Goal: Task Accomplishment & Management: Manage account settings

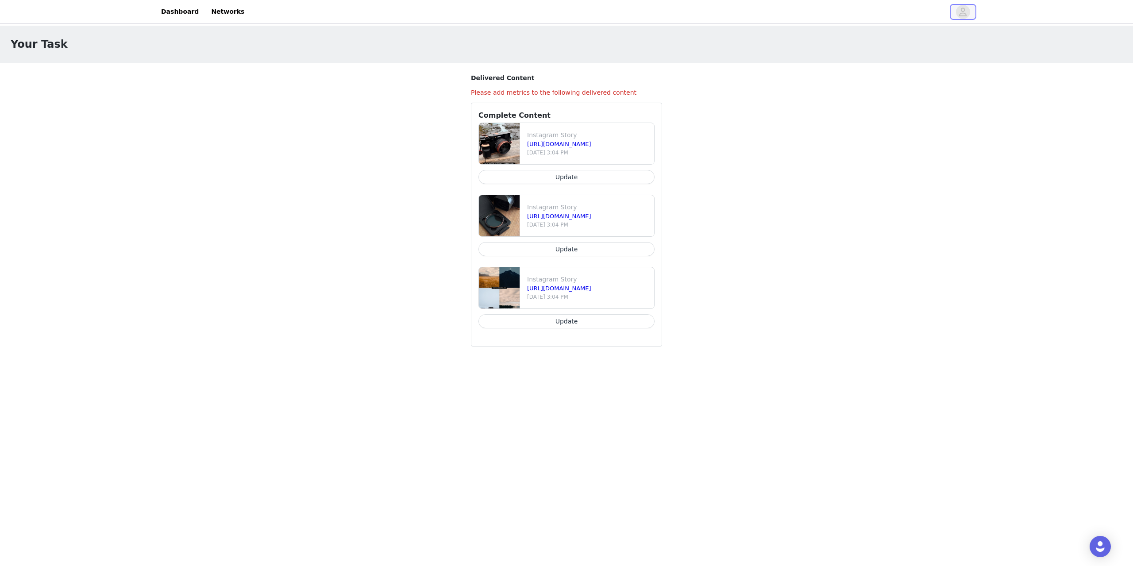
click at [964, 12] on icon "avatar" at bounding box center [964, 12] width 8 height 8
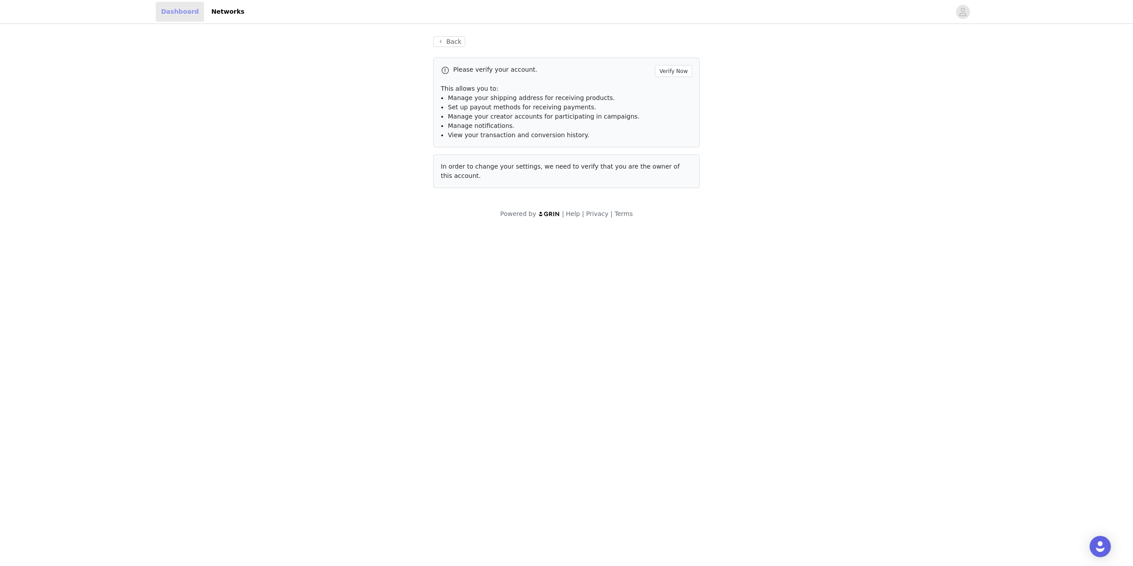
click at [176, 14] on link "Dashboard" at bounding box center [180, 12] width 48 height 20
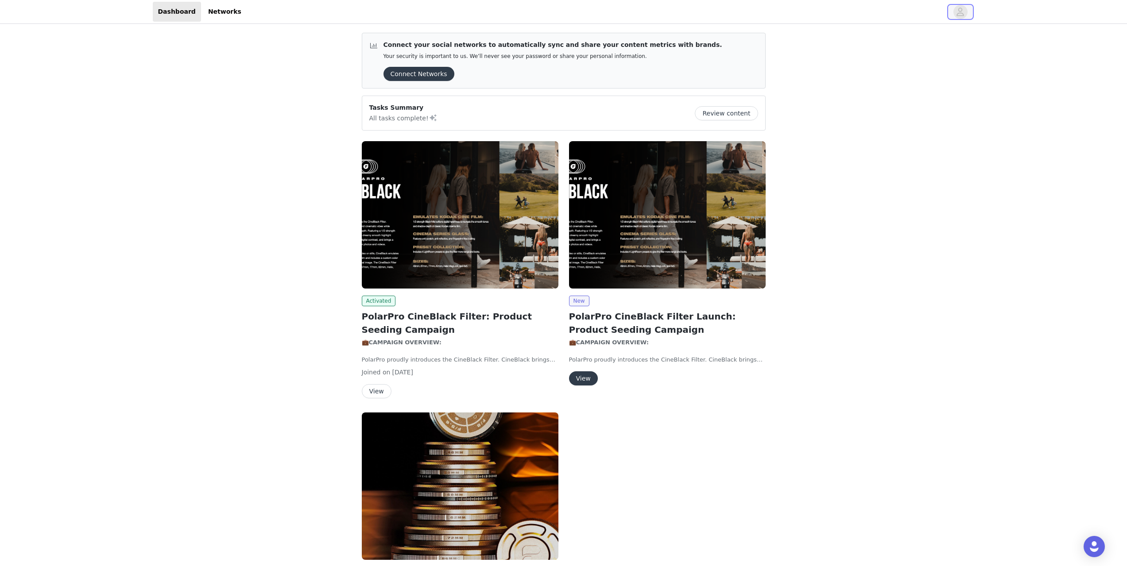
click at [954, 18] on button "button" at bounding box center [960, 12] width 25 height 14
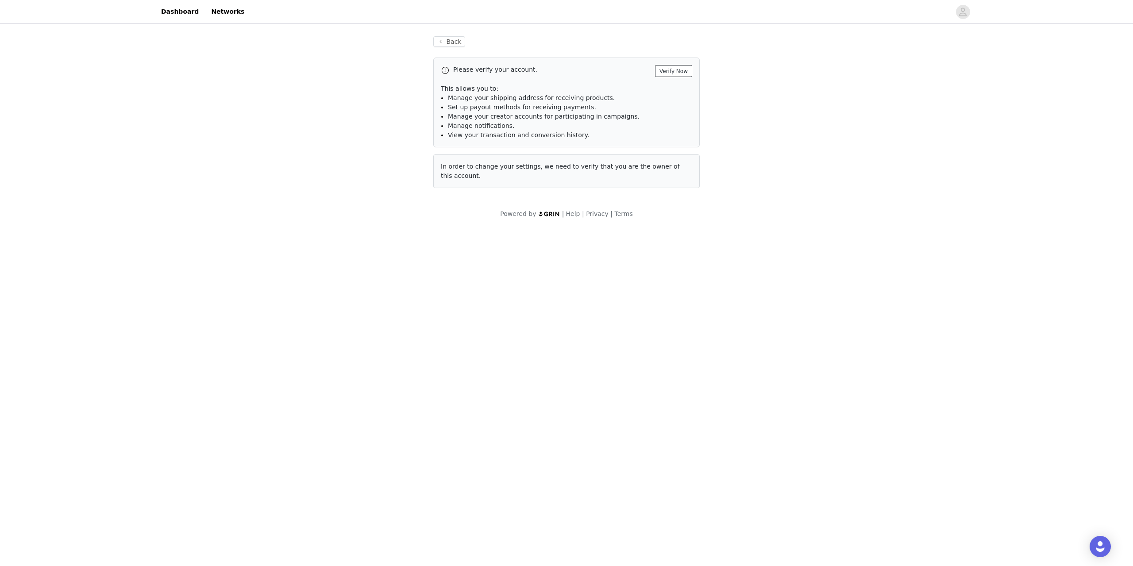
click at [675, 69] on button "Verify Now" at bounding box center [673, 71] width 37 height 12
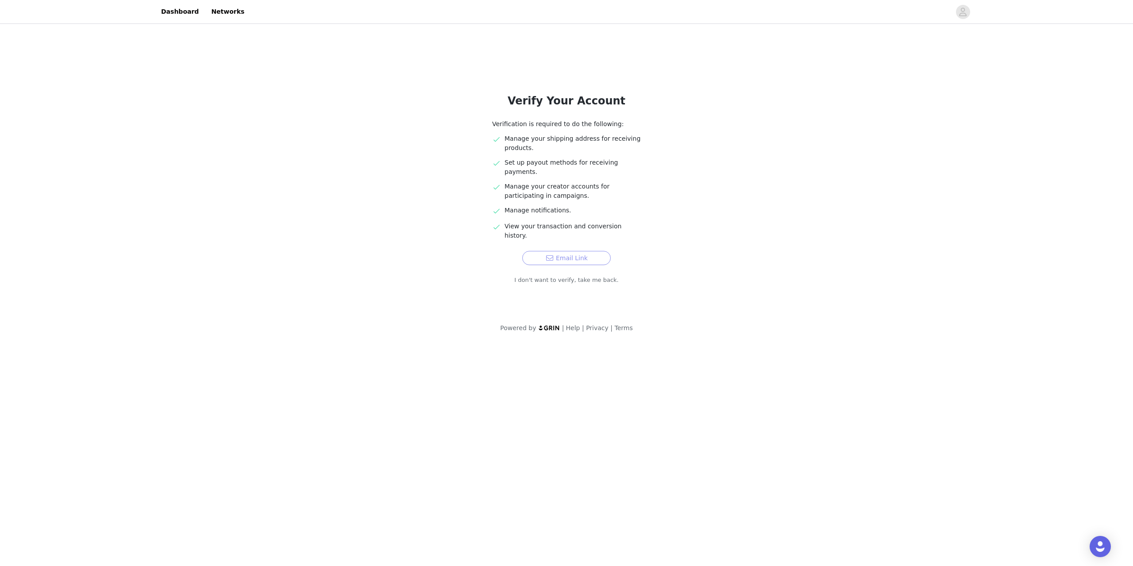
click at [595, 251] on button "Email Link" at bounding box center [566, 258] width 89 height 14
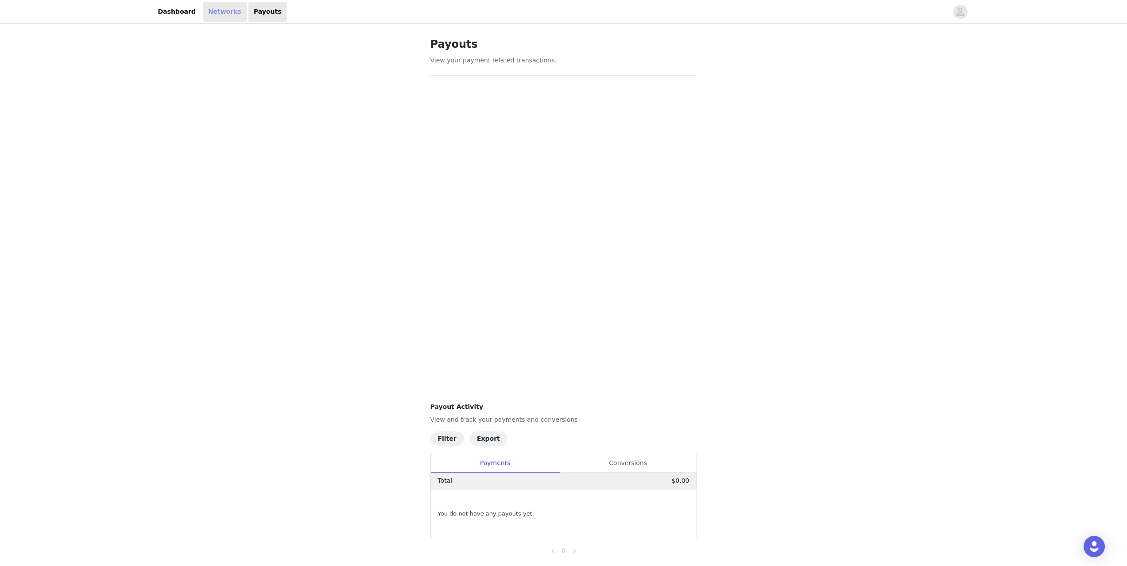
click at [216, 12] on link "Networks" at bounding box center [225, 12] width 44 height 20
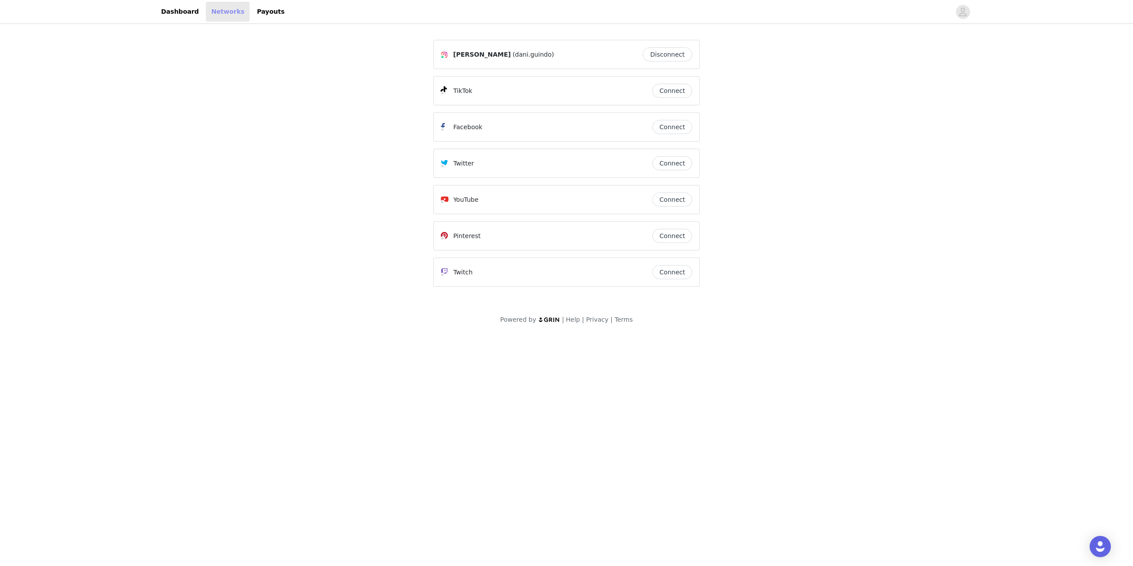
click at [206, 7] on link "Networks" at bounding box center [228, 12] width 44 height 20
click at [175, 10] on link "Dashboard" at bounding box center [180, 12] width 48 height 20
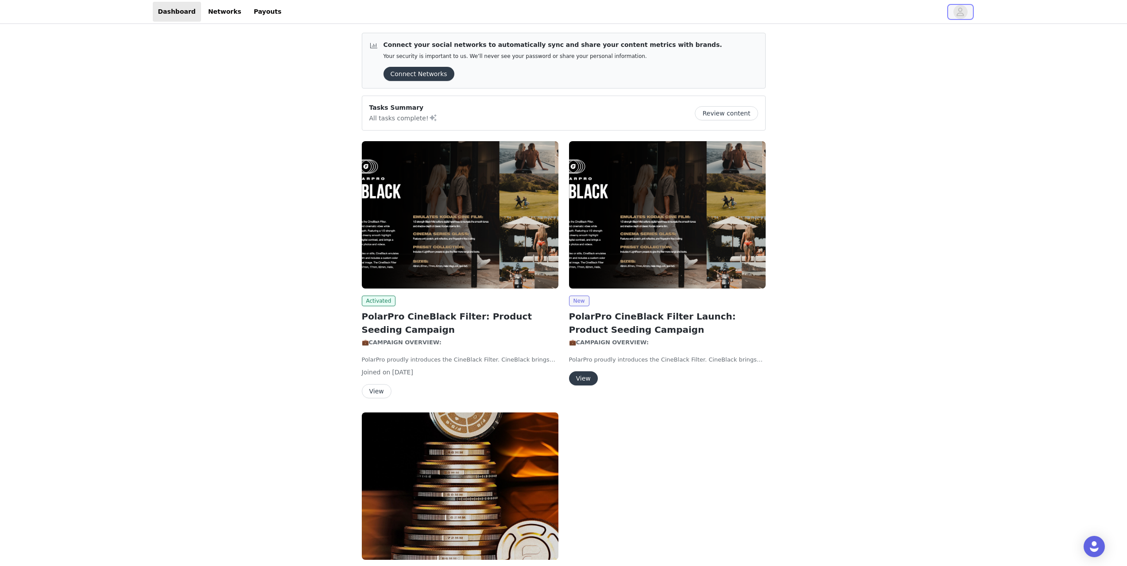
click at [961, 13] on icon "avatar" at bounding box center [960, 12] width 8 height 8
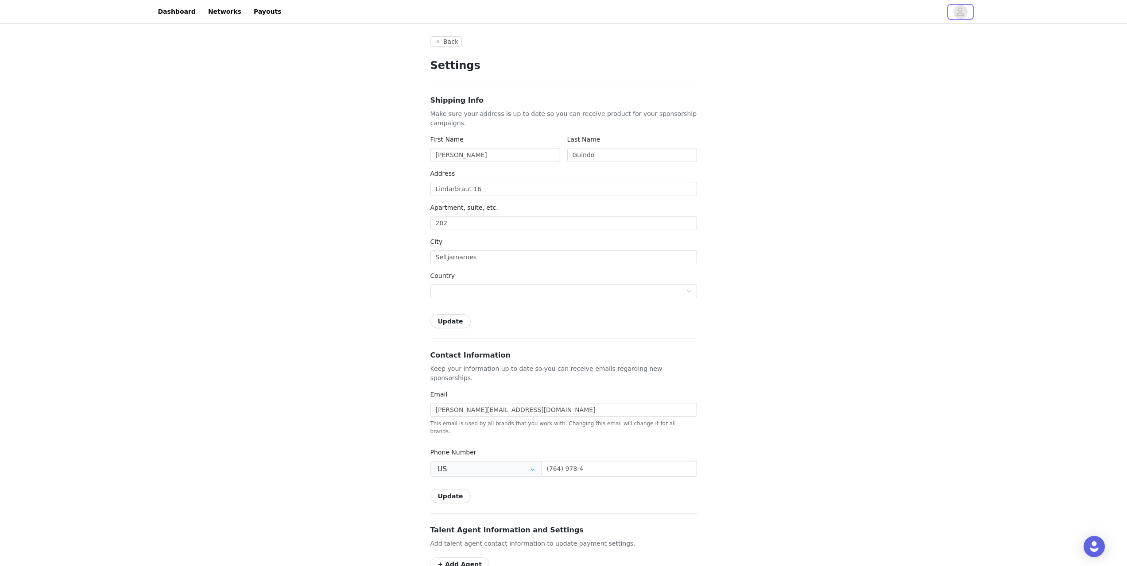
type input "+1 (United States)"
click at [446, 42] on button "Back" at bounding box center [446, 41] width 32 height 11
click at [165, 8] on link "Dashboard" at bounding box center [177, 12] width 48 height 20
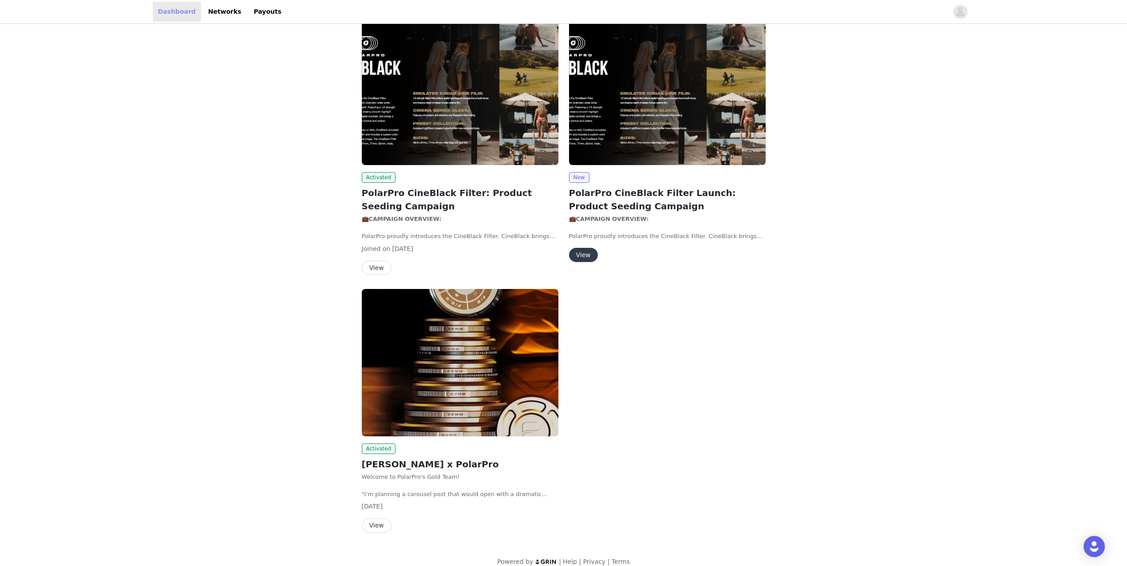
scroll to position [135, 0]
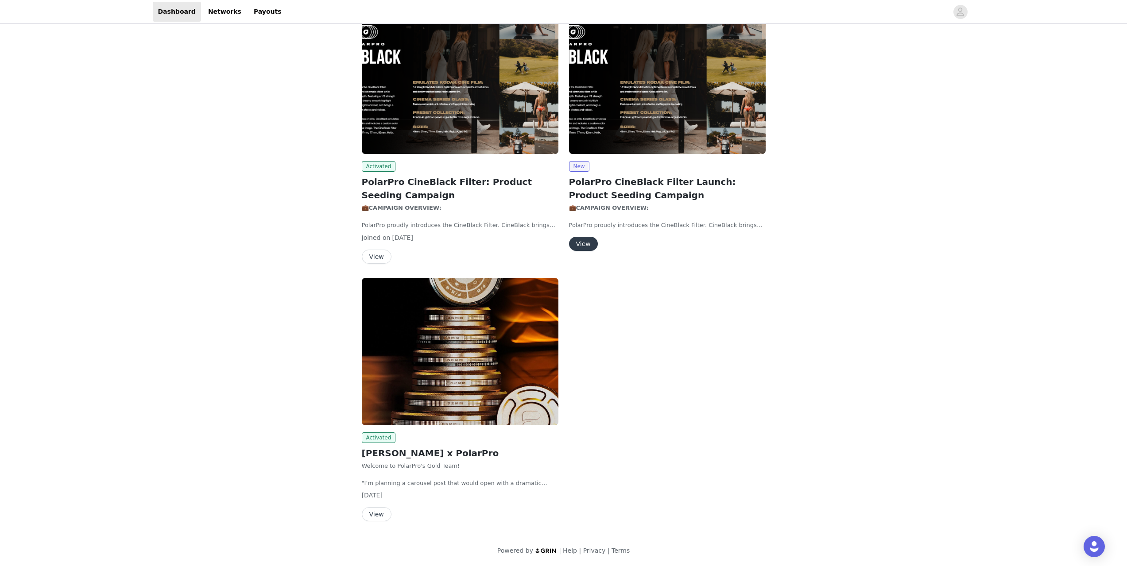
click at [373, 518] on button "View" at bounding box center [377, 514] width 30 height 14
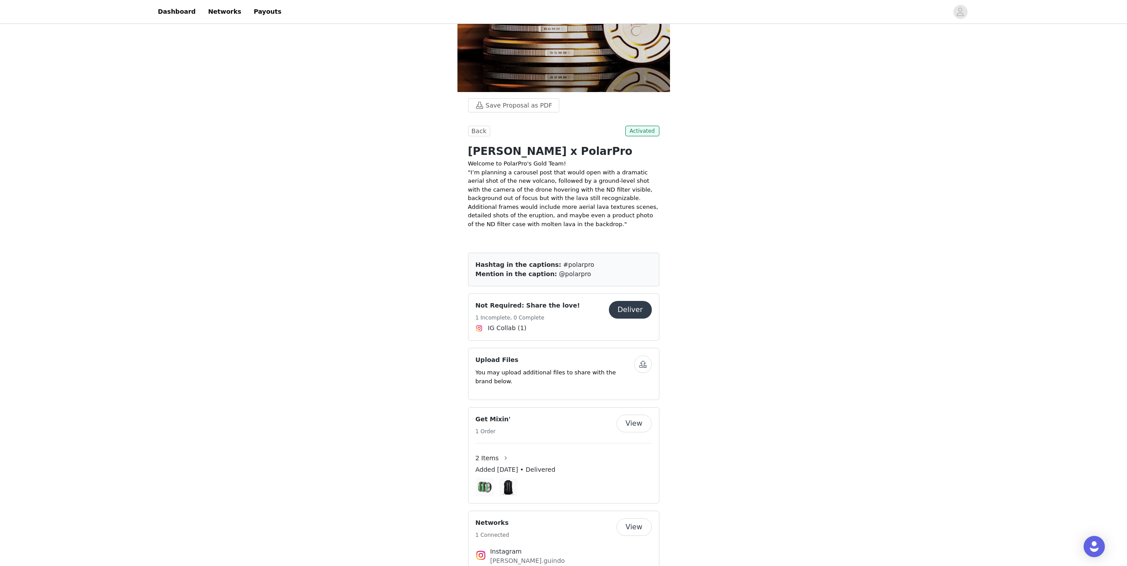
scroll to position [224, 0]
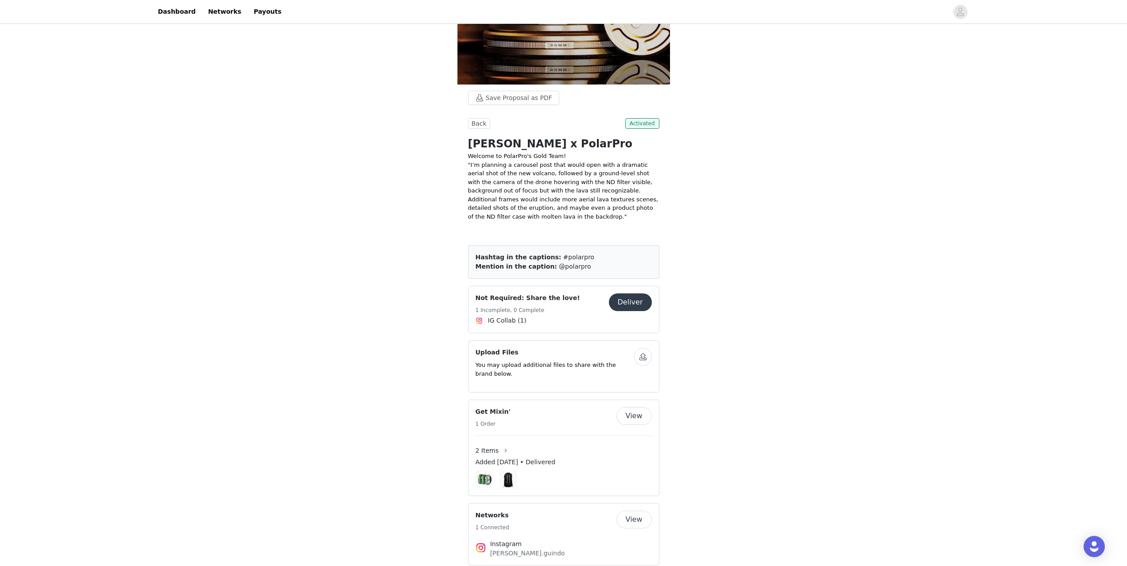
click at [640, 511] on button "View" at bounding box center [633, 520] width 35 height 18
